Goal: Task Accomplishment & Management: Manage account settings

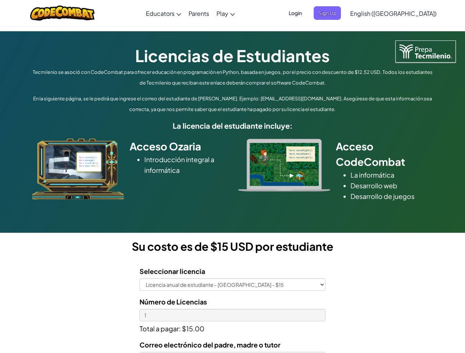
click at [233, 177] on div at bounding box center [284, 165] width 103 height 53
click at [306, 13] on span "Login" at bounding box center [295, 13] width 22 height 14
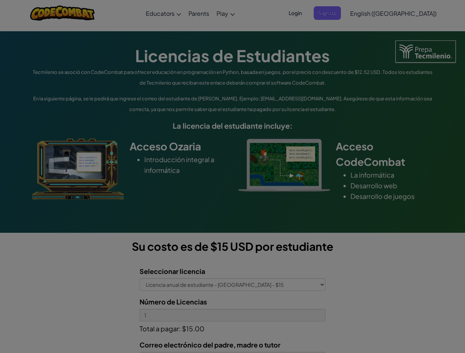
click at [339, 13] on div at bounding box center [232, 176] width 465 height 353
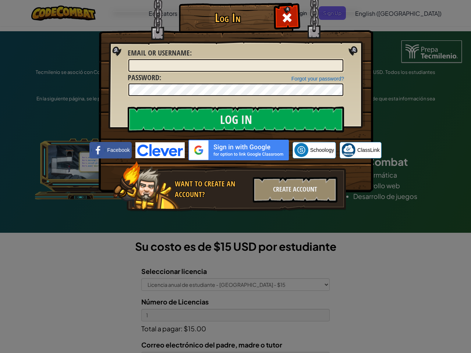
click at [372, 13] on div "Log In Unknown Error Email or Username : Forgot your password? Password : Log I…" at bounding box center [235, 176] width 471 height 353
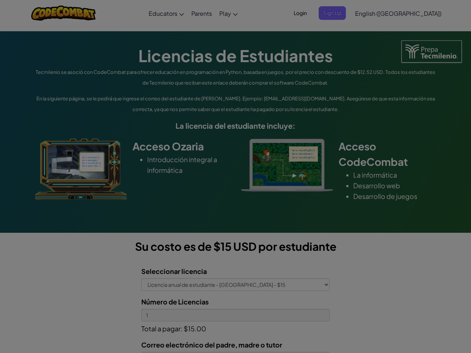
click at [372, 13] on div "Log In Unknown Error Email or Username : Forgot your password? Password : Log I…" at bounding box center [235, 176] width 471 height 353
click at [411, 13] on div at bounding box center [235, 176] width 471 height 353
